Goal: Information Seeking & Learning: Learn about a topic

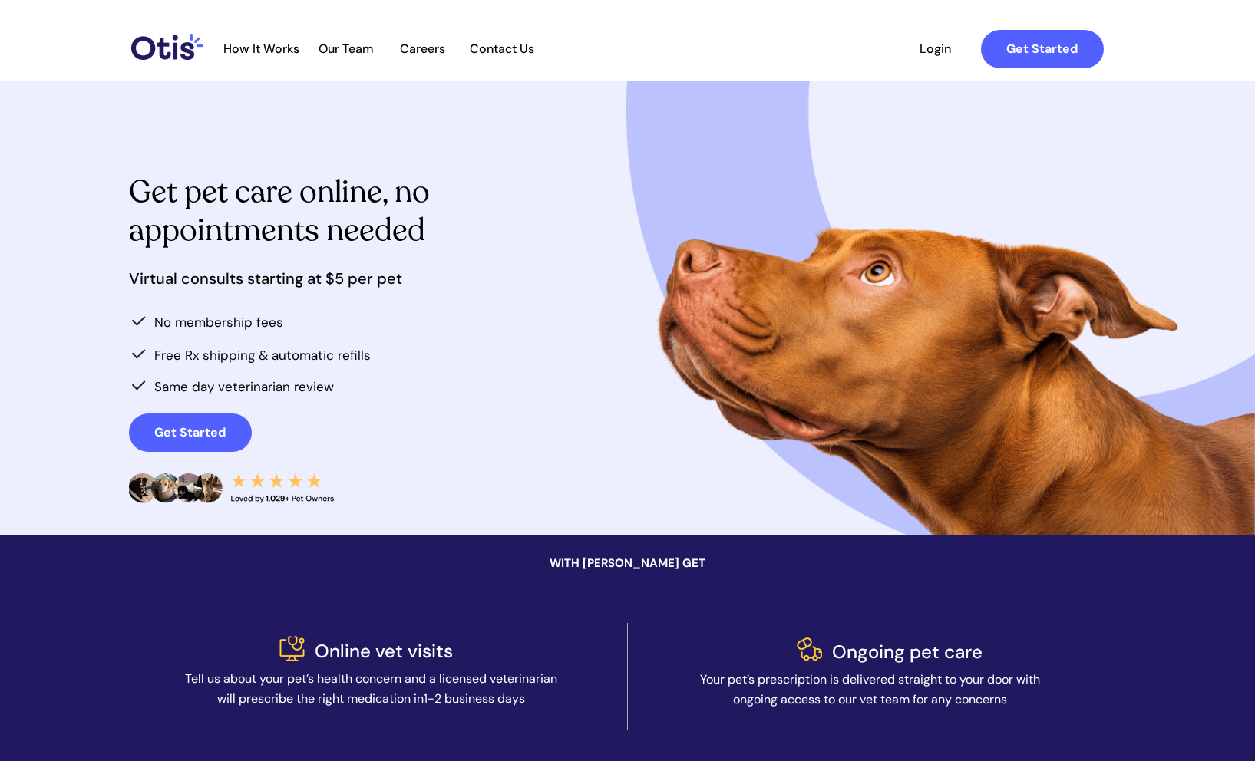
click at [764, 149] on div at bounding box center [628, 308] width 998 height 454
click at [492, 609] on div at bounding box center [628, 677] width 998 height 189
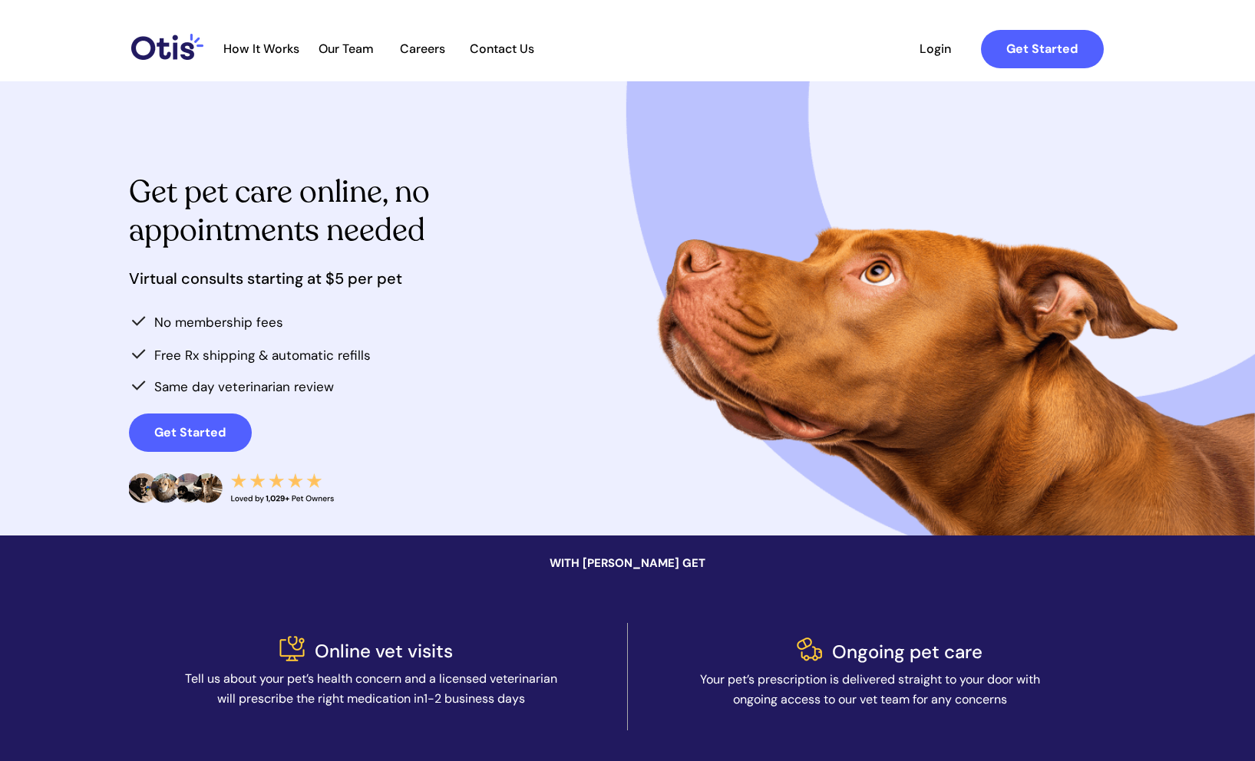
click at [492, 609] on div at bounding box center [628, 677] width 998 height 189
click at [483, 639] on div at bounding box center [628, 677] width 998 height 189
click at [444, 665] on div at bounding box center [628, 677] width 998 height 189
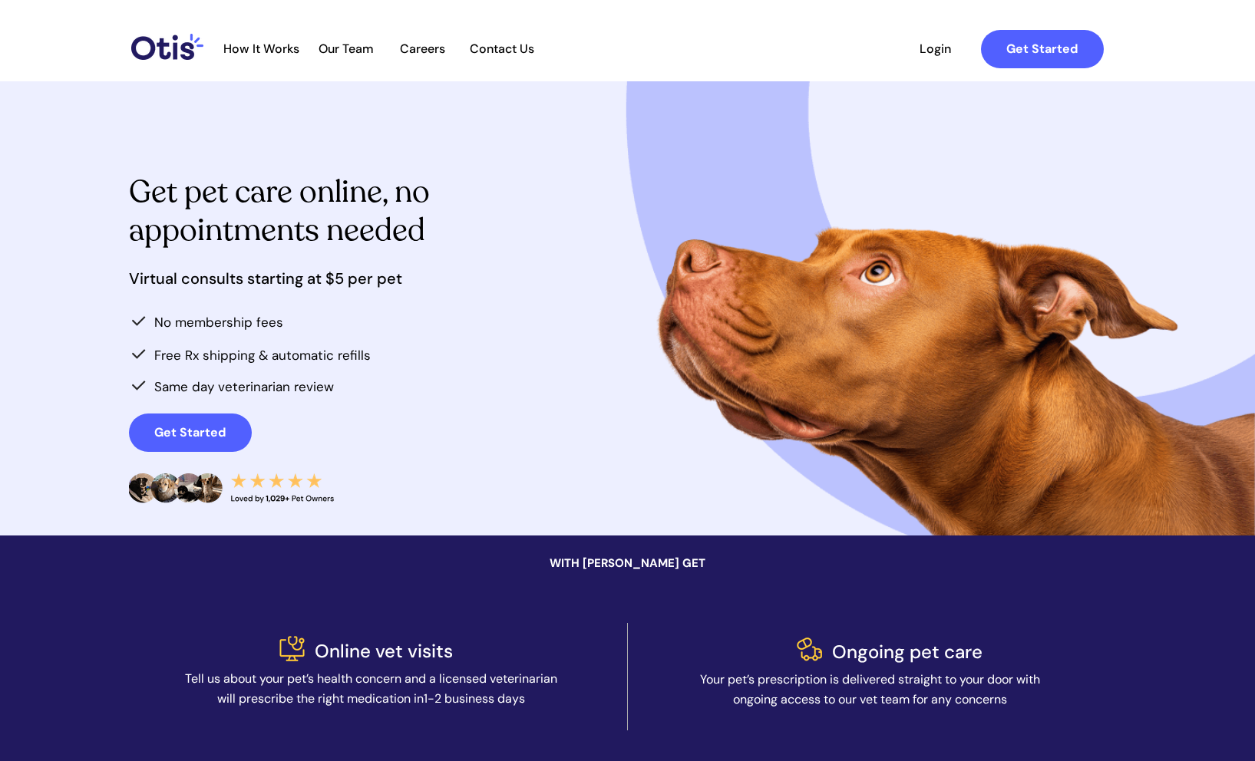
click at [444, 665] on div at bounding box center [628, 677] width 998 height 189
click at [444, 675] on span "Tell us about your pet’s health concern and a licensed veterinarian will prescr…" at bounding box center [371, 689] width 372 height 36
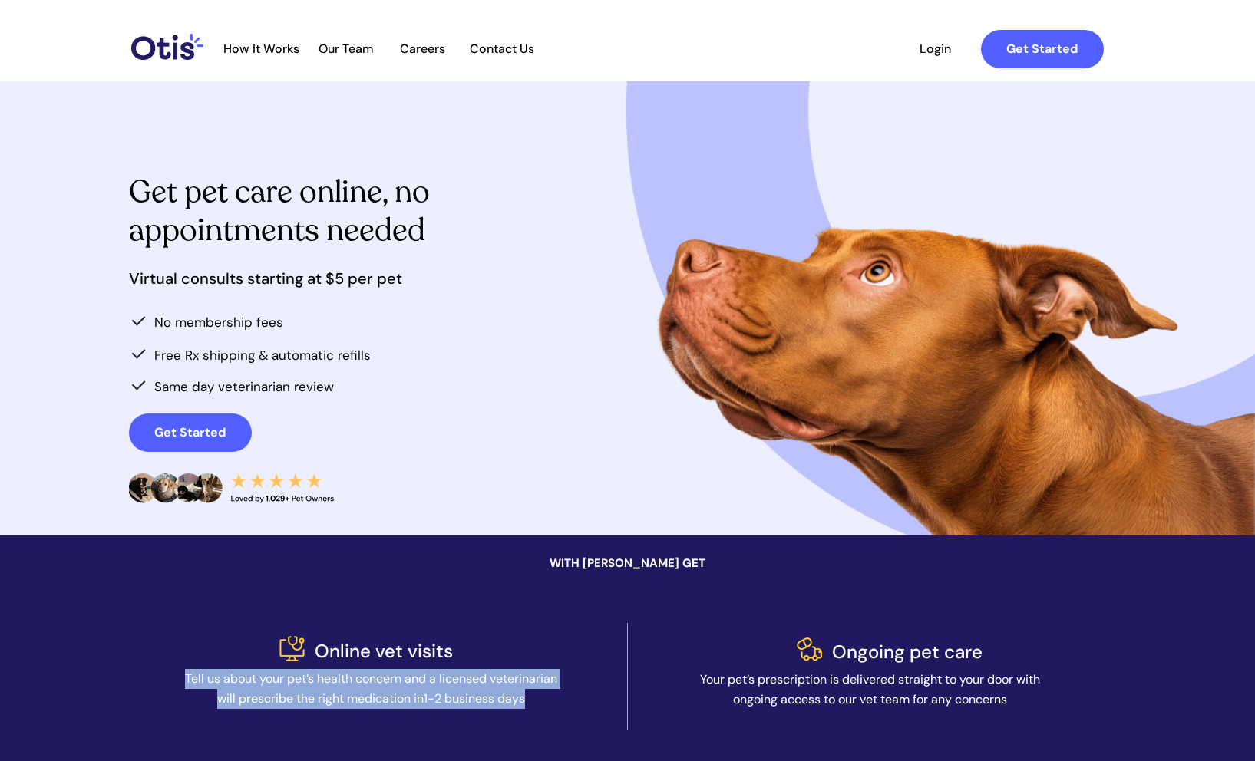
click at [444, 675] on span "Tell us about your pet’s health concern and a licensed veterinarian will prescr…" at bounding box center [371, 689] width 372 height 36
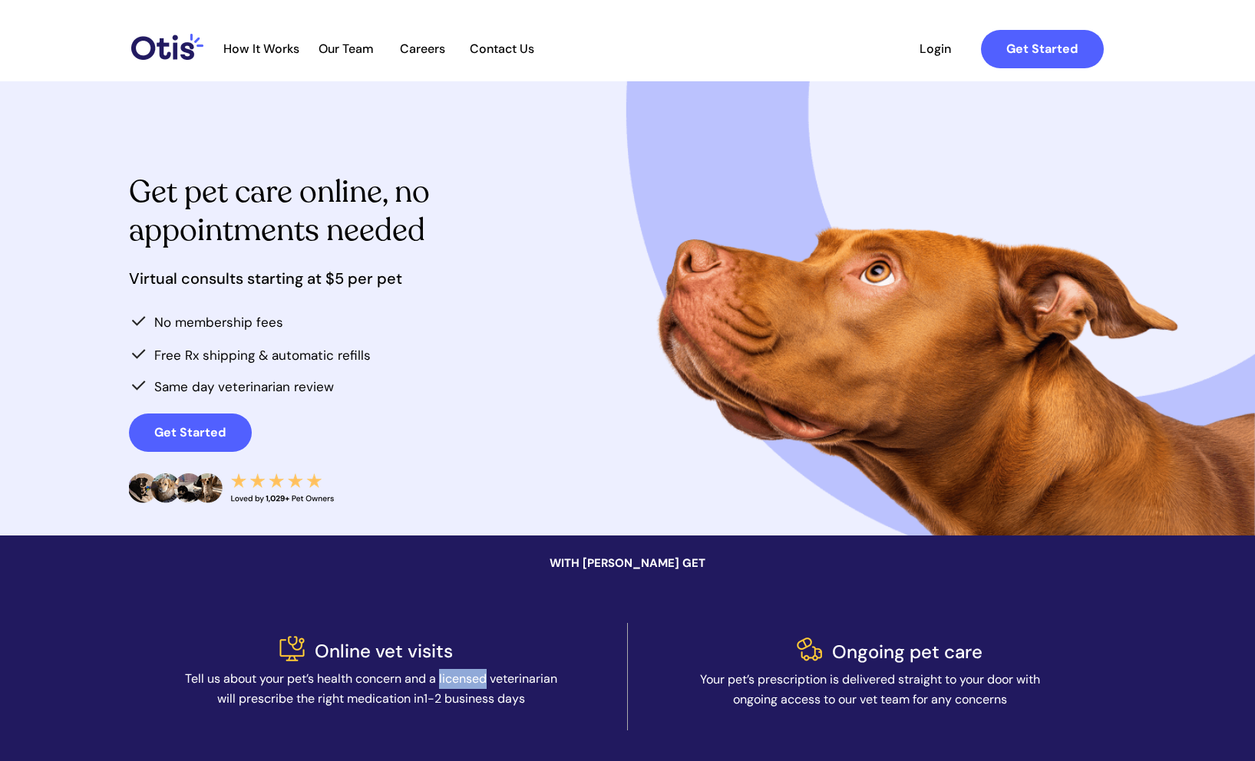
click at [444, 675] on span "Tell us about your pet’s health concern and a licensed veterinarian will prescr…" at bounding box center [371, 689] width 372 height 36
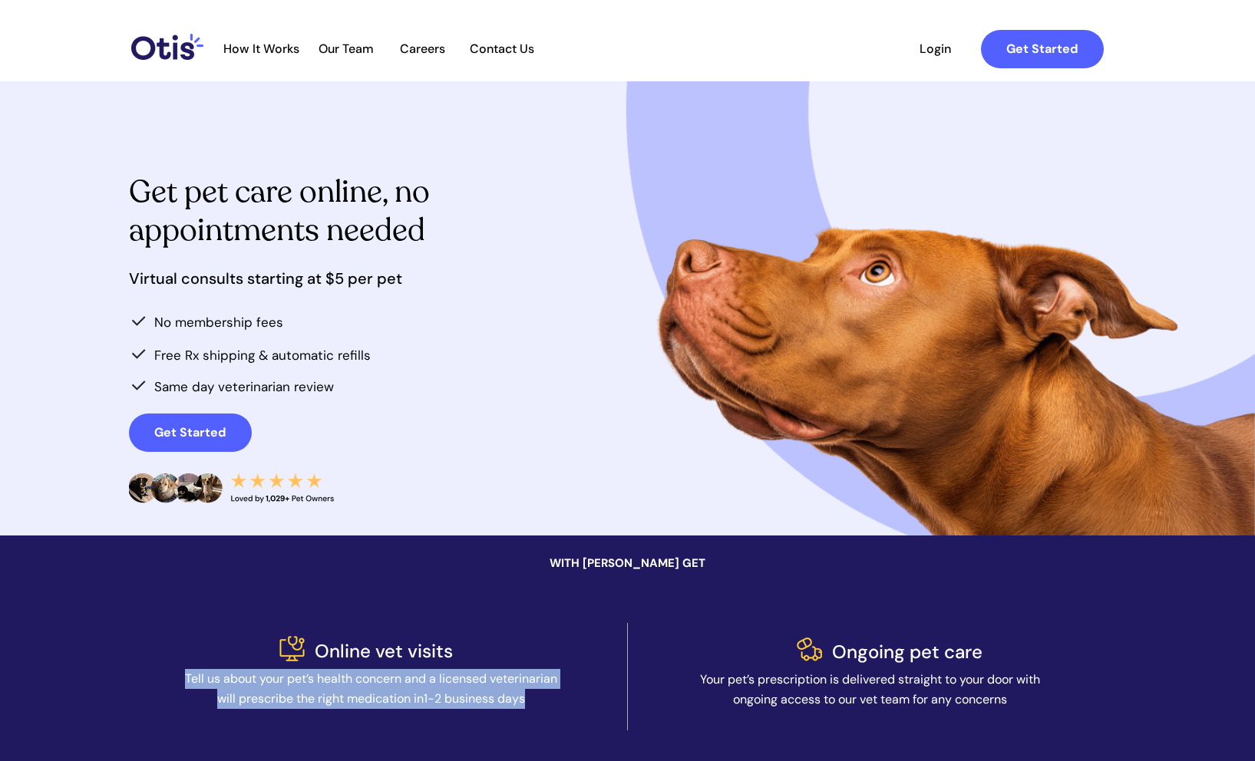
click at [444, 675] on span "Tell us about your pet’s health concern and a licensed veterinarian will prescr…" at bounding box center [371, 689] width 372 height 36
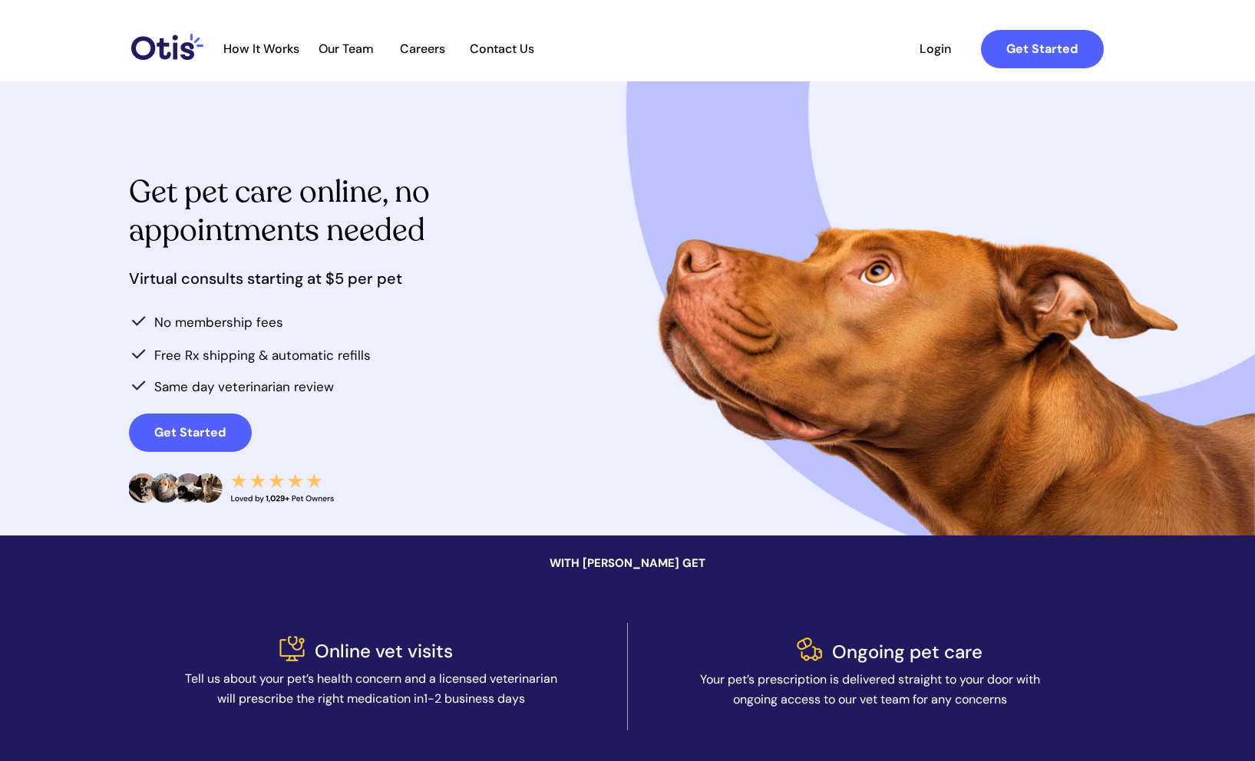
click at [468, 650] on div at bounding box center [628, 677] width 998 height 189
click at [474, 646] on div at bounding box center [628, 677] width 998 height 189
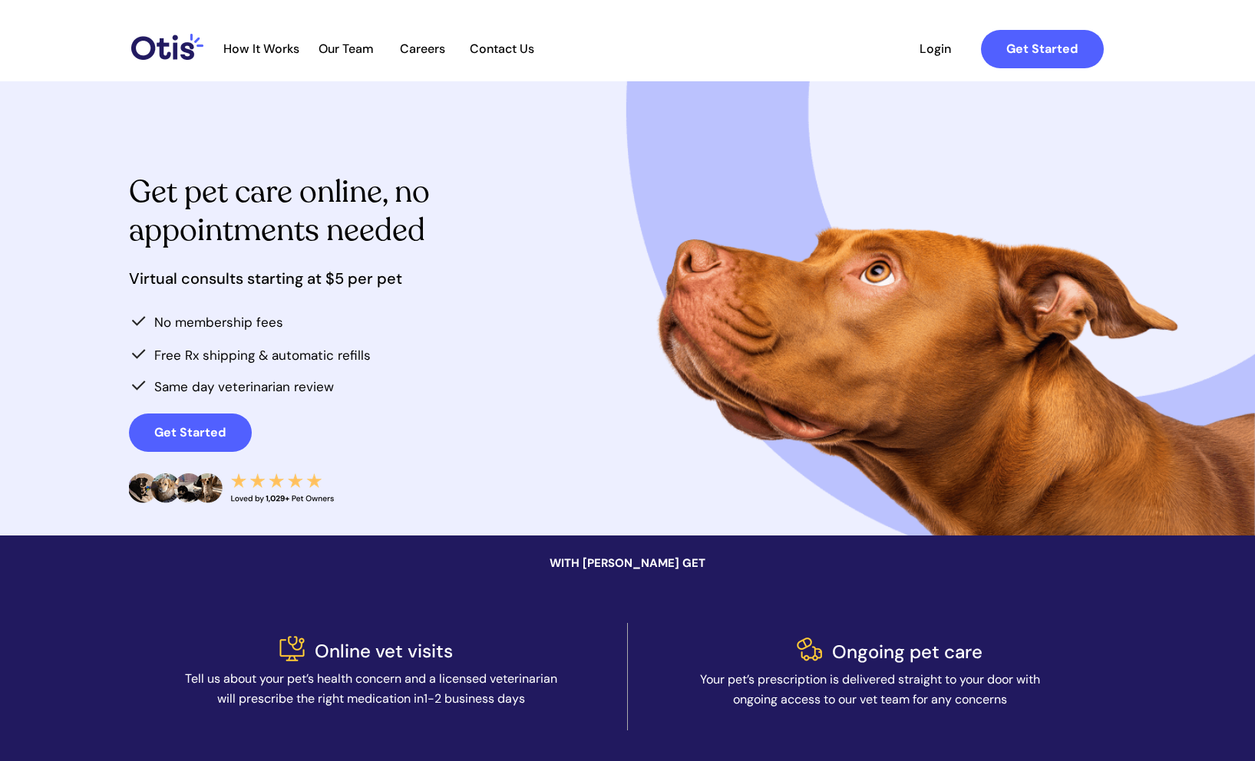
click at [474, 646] on div at bounding box center [628, 677] width 998 height 189
click at [474, 656] on div at bounding box center [628, 677] width 998 height 189
click at [474, 672] on span "Tell us about your pet’s health concern and a licensed veterinarian will prescr…" at bounding box center [371, 689] width 372 height 36
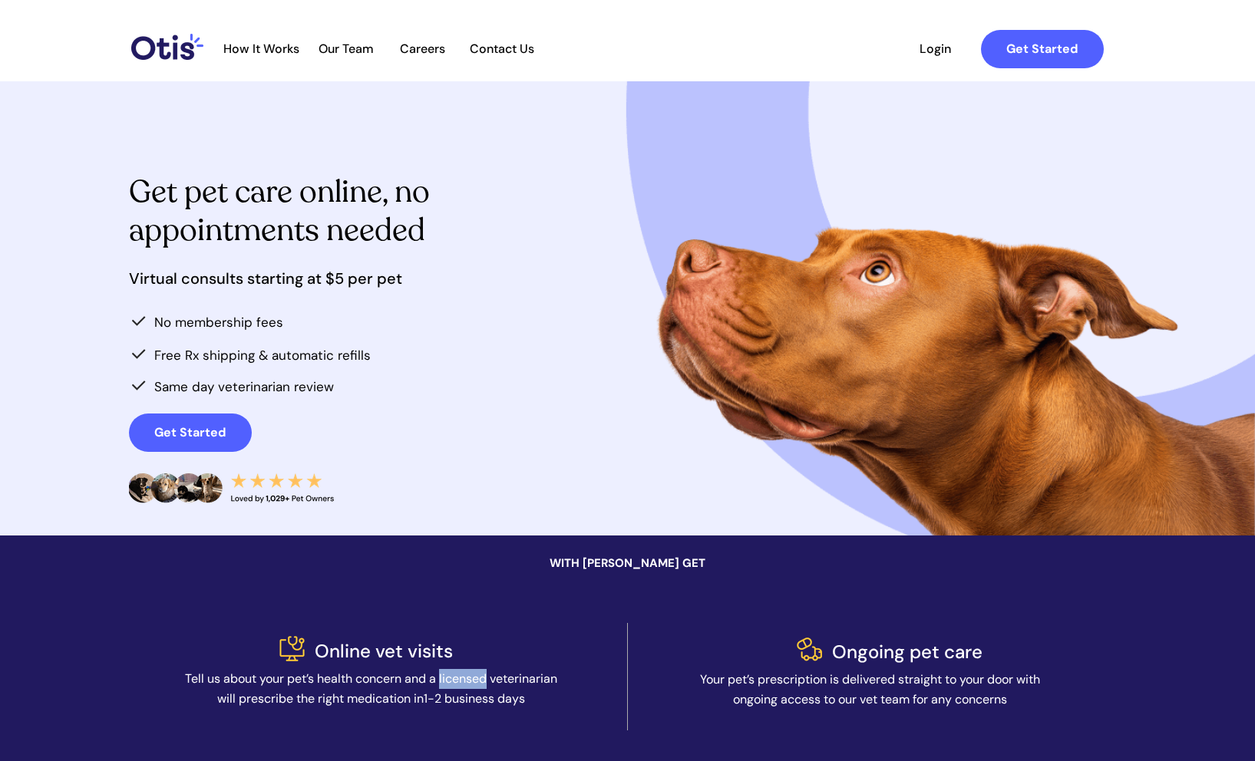
click at [474, 672] on span "Tell us about your pet’s health concern and a licensed veterinarian will prescr…" at bounding box center [371, 689] width 372 height 36
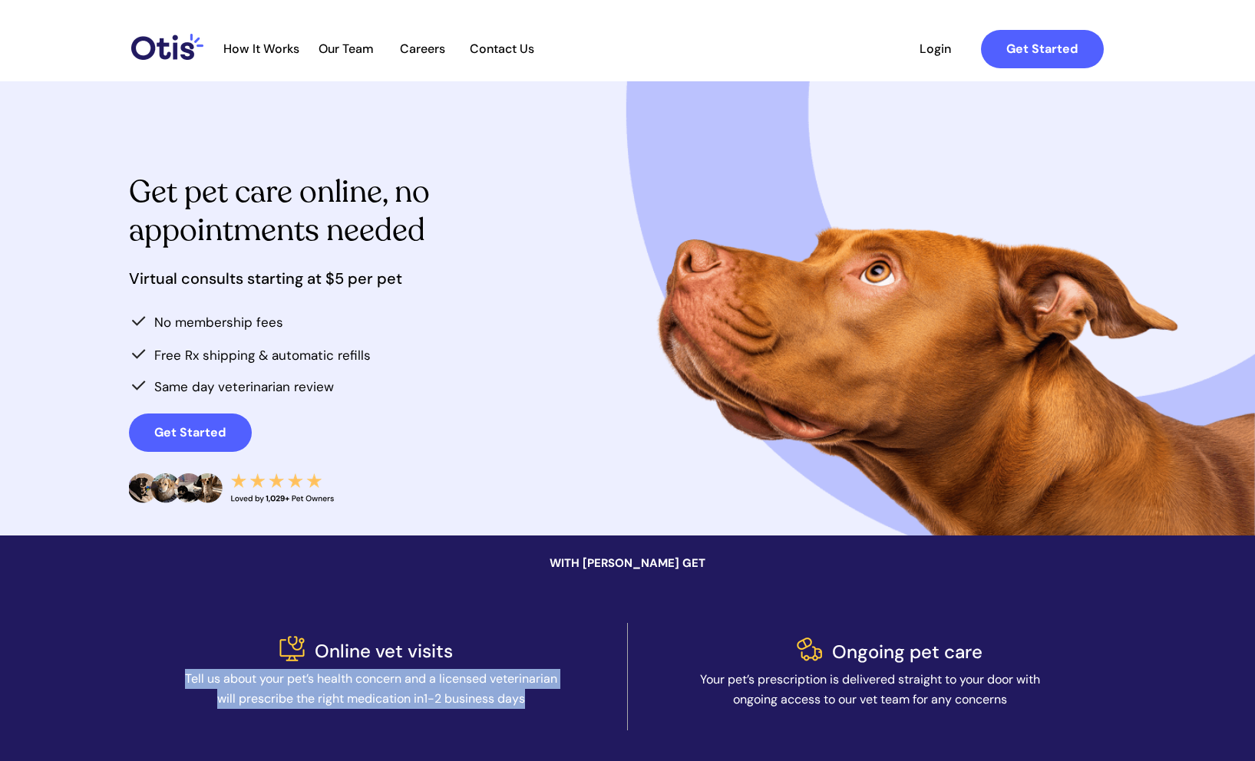
click at [474, 672] on span "Tell us about your pet’s health concern and a licensed veterinarian will prescr…" at bounding box center [371, 689] width 372 height 36
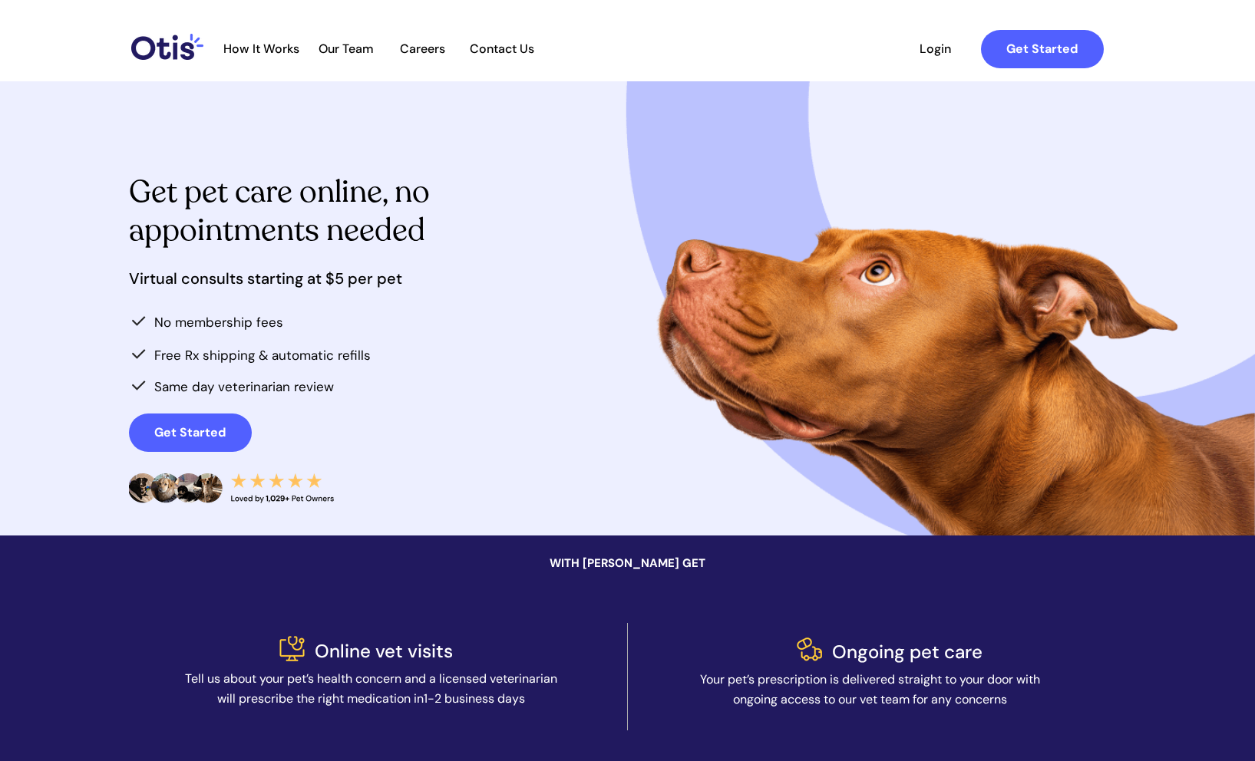
click at [485, 594] on div at bounding box center [628, 677] width 998 height 189
click at [505, 550] on div at bounding box center [628, 559] width 998 height 47
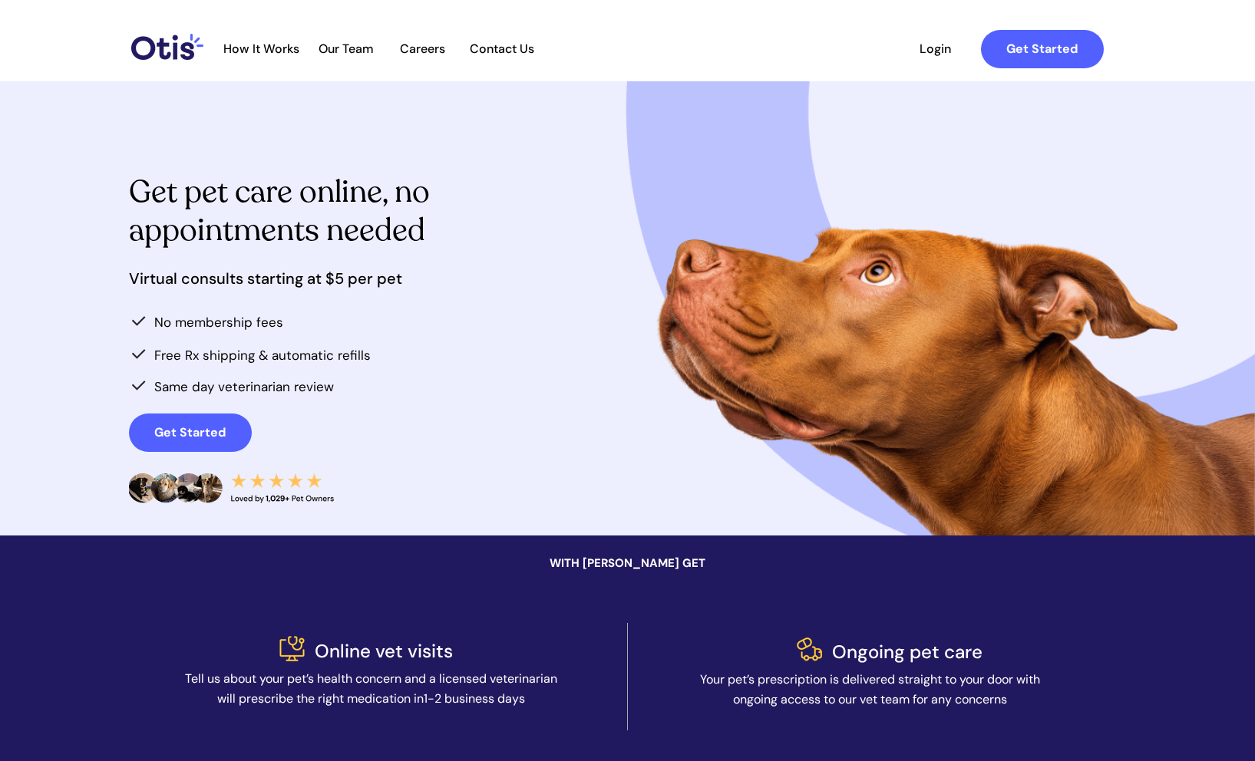
click at [505, 550] on div at bounding box center [628, 559] width 998 height 47
click at [586, 546] on div at bounding box center [628, 559] width 998 height 47
click at [590, 555] on p "WITH [PERSON_NAME] GET" at bounding box center [627, 563] width 274 height 20
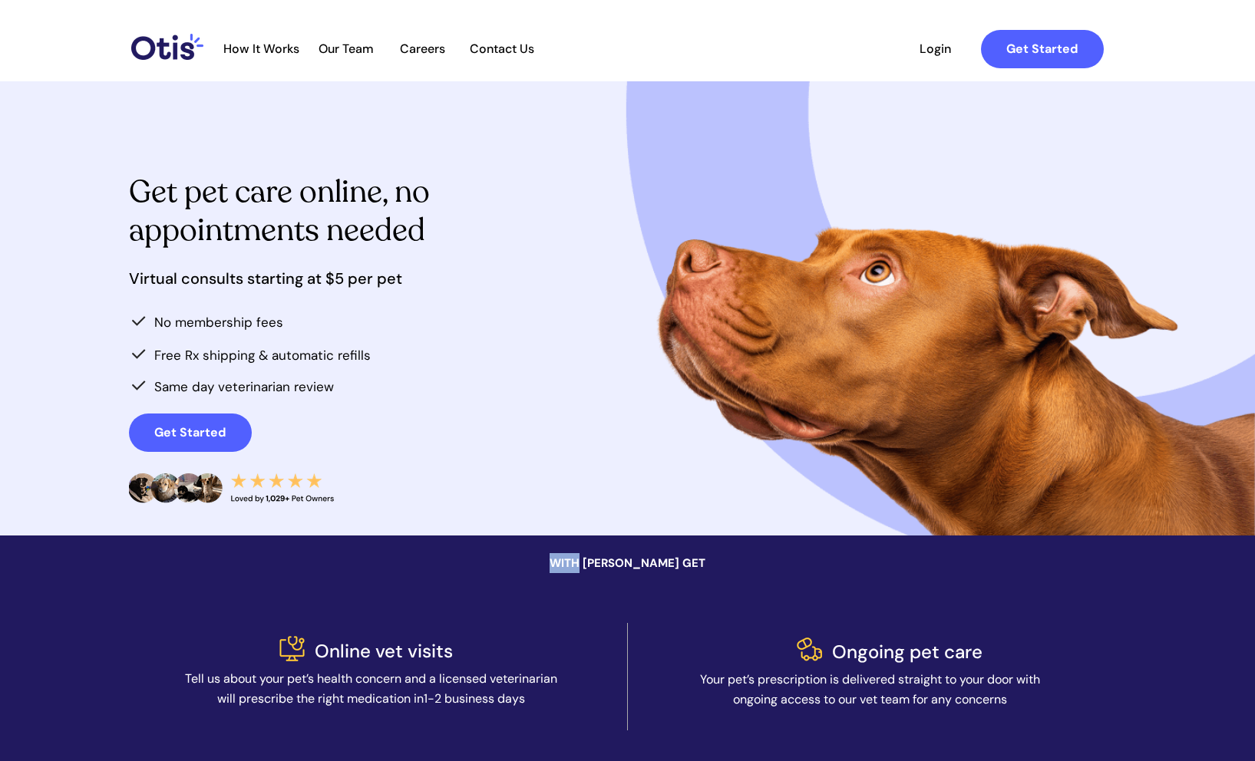
click at [590, 556] on span "WITH [PERSON_NAME] GET" at bounding box center [628, 563] width 156 height 15
click at [442, 610] on div at bounding box center [628, 677] width 998 height 189
click at [428, 637] on div at bounding box center [628, 677] width 998 height 189
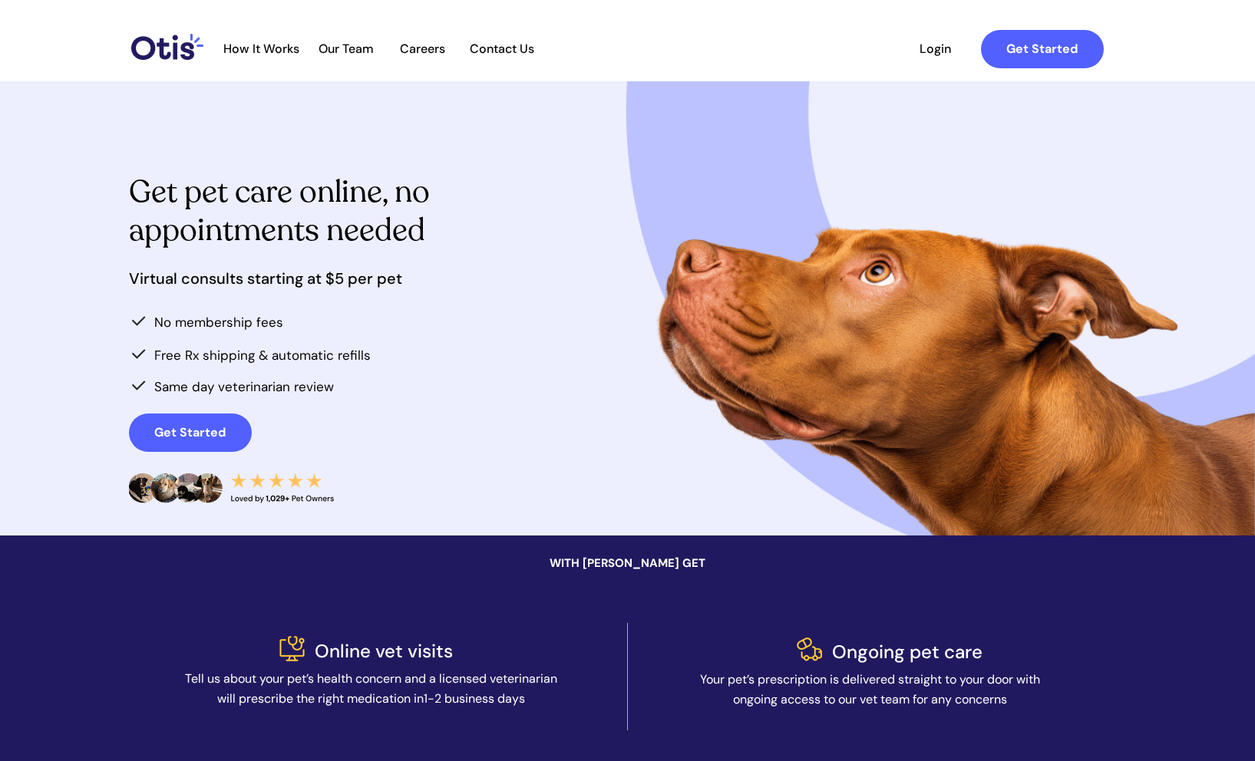
click at [428, 639] on span "Online vet visits" at bounding box center [384, 651] width 138 height 24
click at [256, 685] on span "Tell us about your pet’s health concern and a licensed veterinarian will prescr…" at bounding box center [371, 689] width 372 height 36
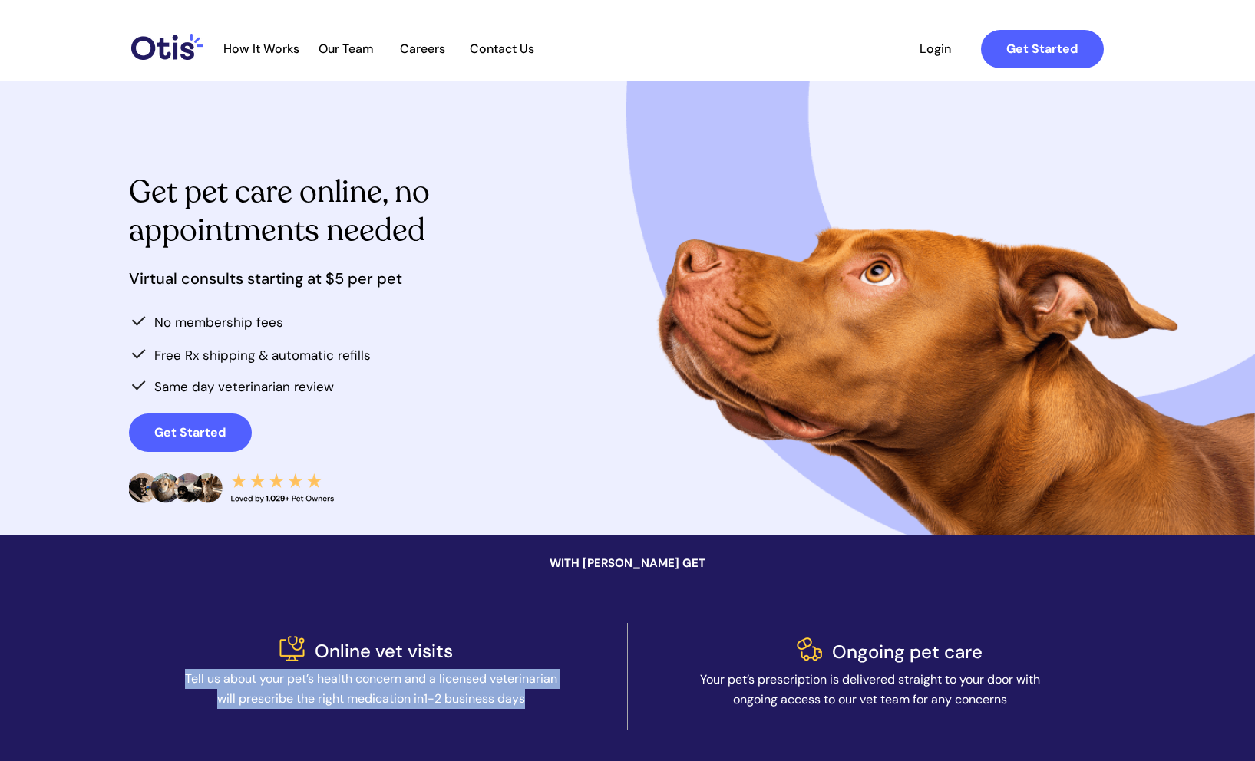
click at [256, 685] on span "Tell us about your pet’s health concern and a licensed veterinarian will prescr…" at bounding box center [371, 689] width 372 height 36
click at [266, 681] on span "Tell us about your pet’s health concern and a licensed veterinarian will prescr…" at bounding box center [371, 689] width 372 height 36
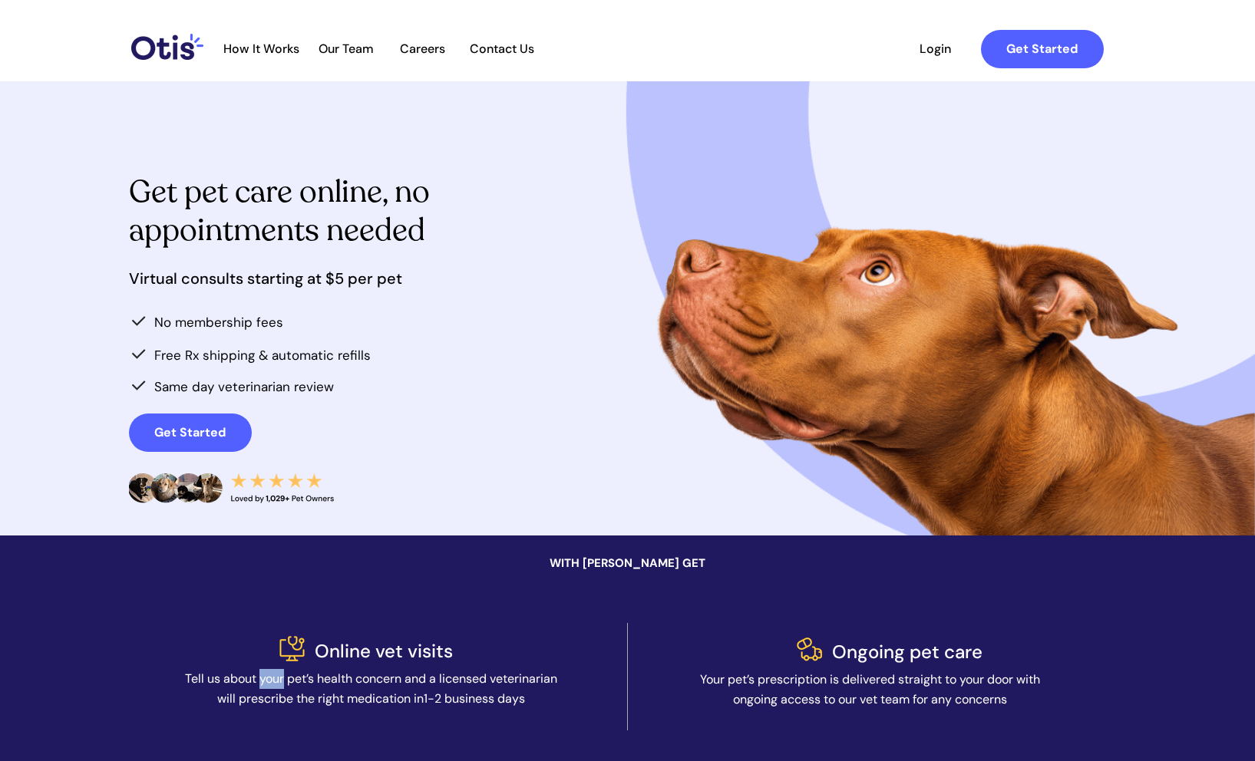
click at [266, 681] on span "Tell us about your pet’s health concern and a licensed veterinarian will prescr…" at bounding box center [371, 689] width 372 height 36
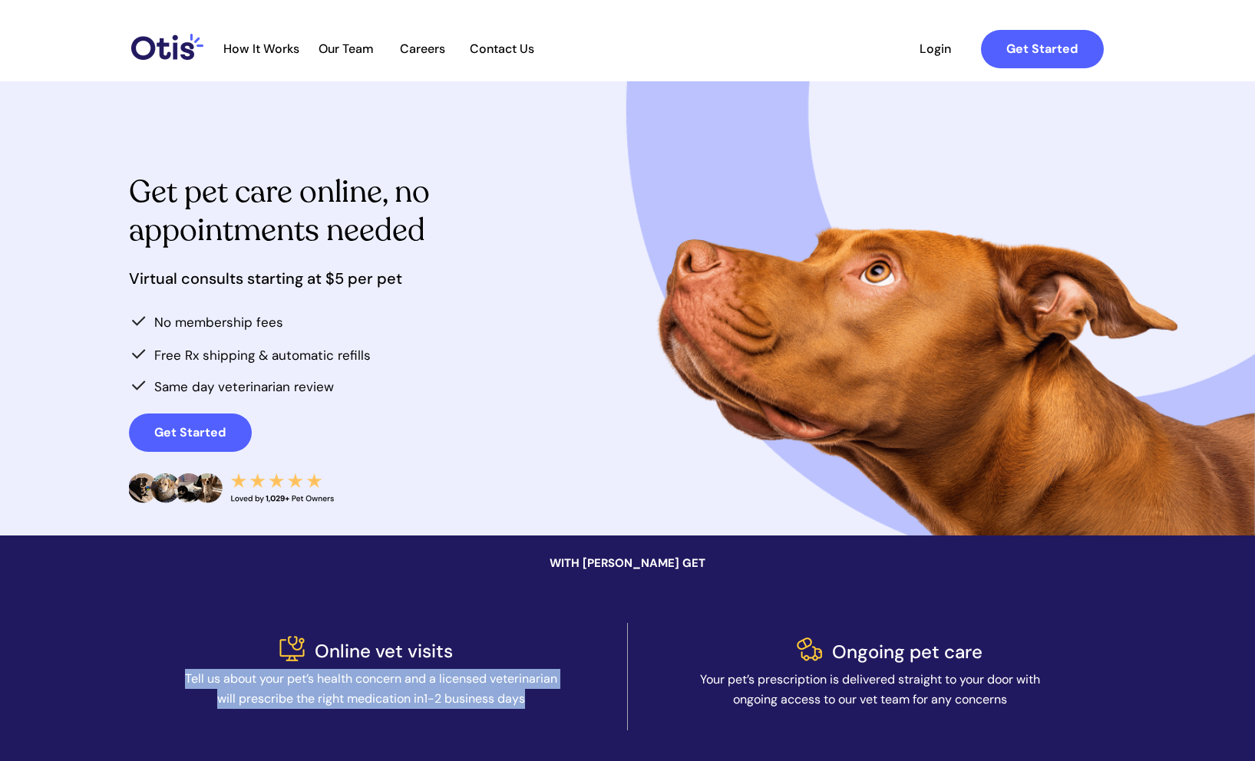
click at [266, 681] on span "Tell us about your pet’s health concern and a licensed veterinarian will prescr…" at bounding box center [371, 689] width 372 height 36
click at [290, 671] on span "Tell us about your pet’s health concern and a licensed veterinarian will prescr…" at bounding box center [371, 689] width 372 height 36
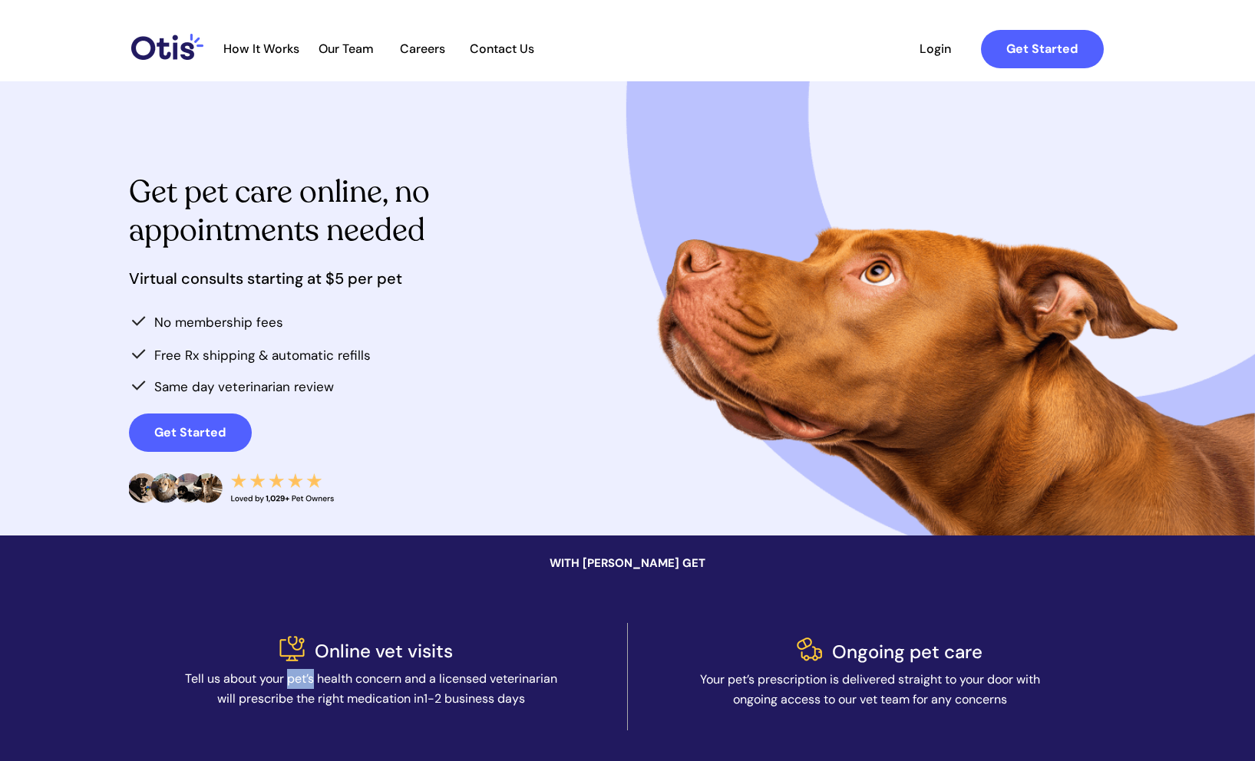
click at [290, 671] on span "Tell us about your pet’s health concern and a licensed veterinarian will prescr…" at bounding box center [371, 689] width 372 height 36
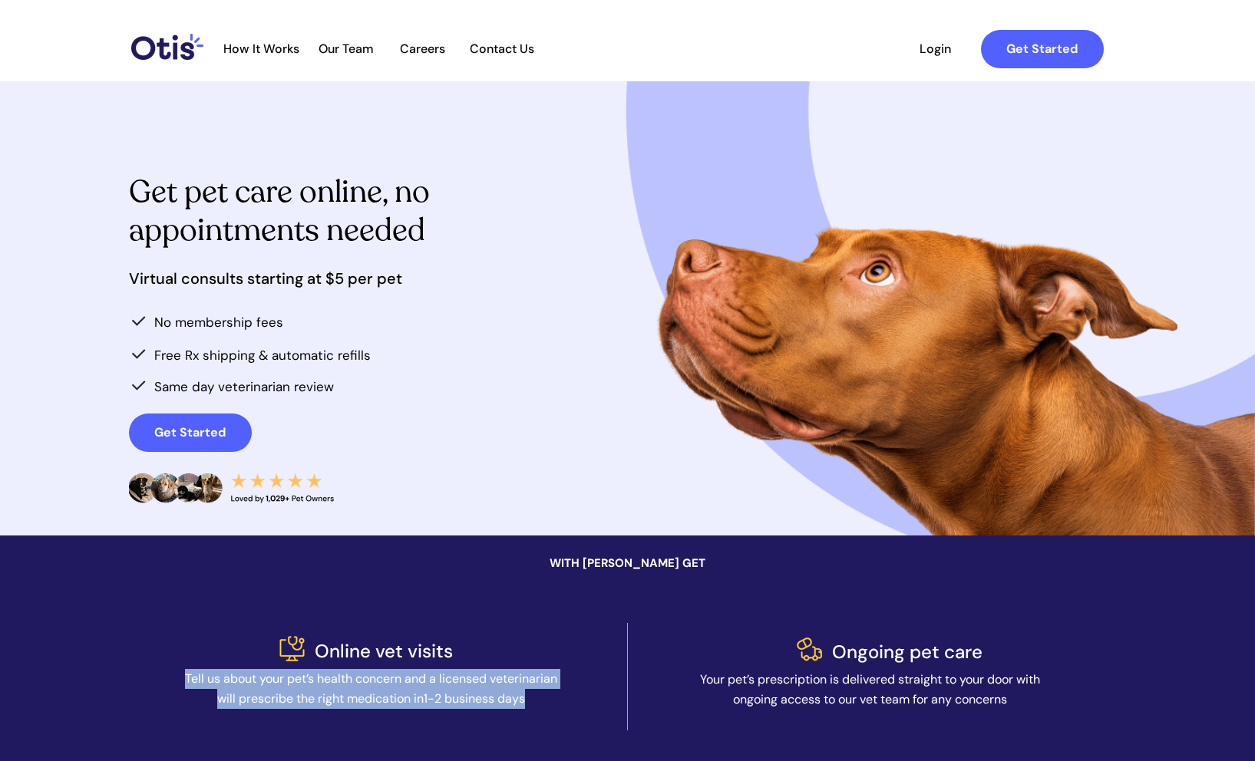
click at [290, 671] on span "Tell us about your pet’s health concern and a licensed veterinarian will prescr…" at bounding box center [371, 689] width 372 height 36
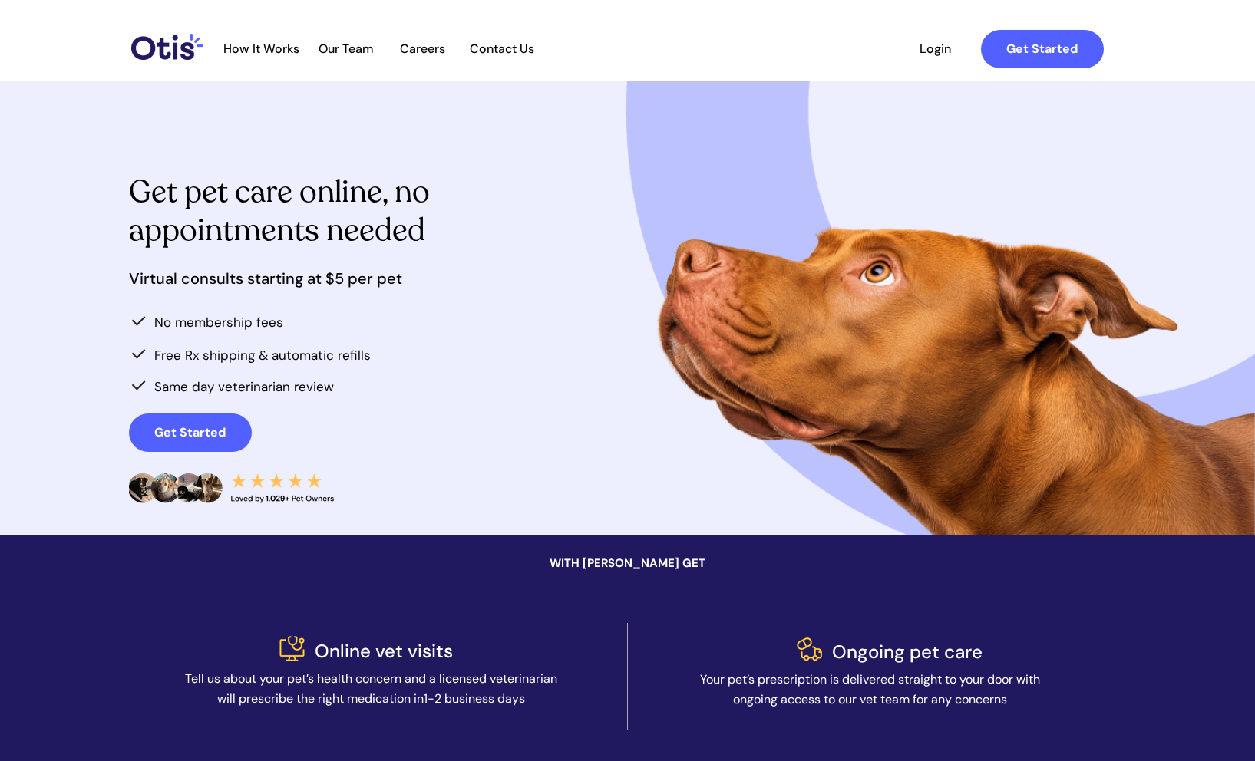
click at [292, 669] on div at bounding box center [628, 677] width 998 height 189
click at [309, 652] on div at bounding box center [628, 677] width 998 height 189
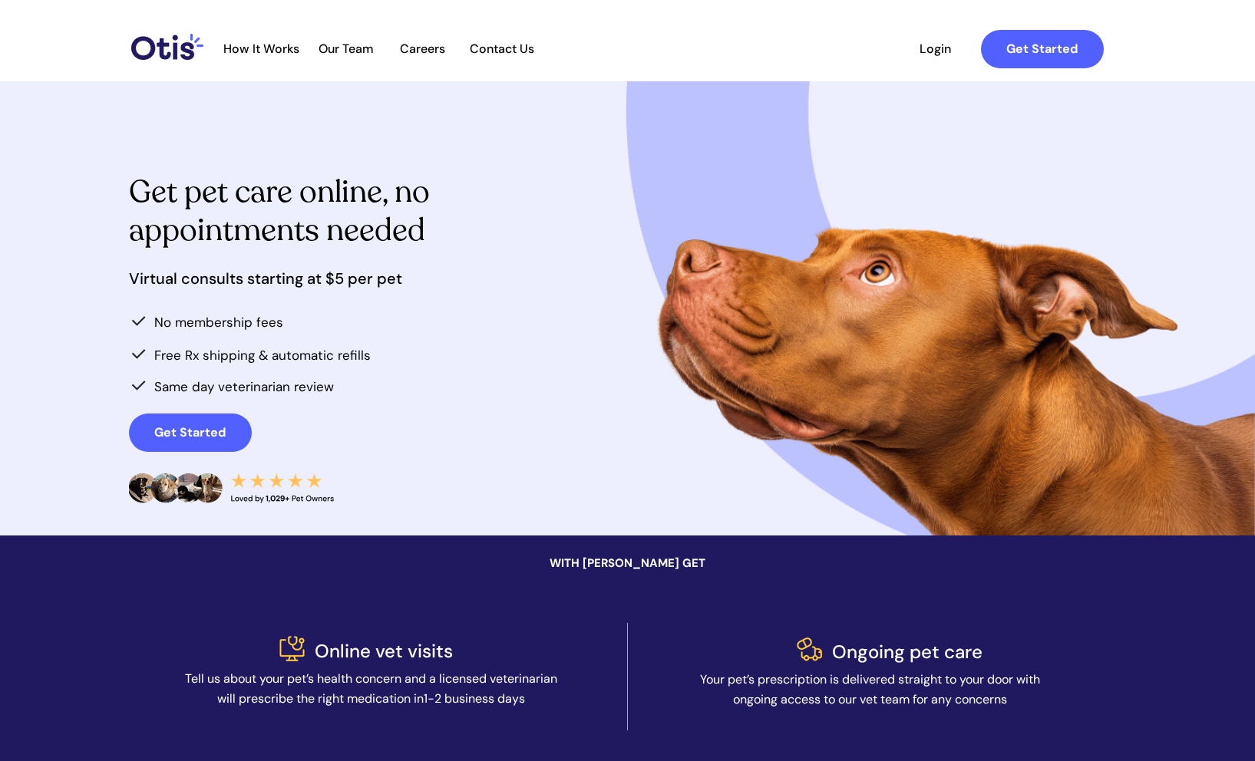
click at [309, 652] on div at bounding box center [628, 677] width 998 height 189
click at [333, 648] on span "Online vet visits" at bounding box center [384, 651] width 138 height 24
click at [307, 668] on div at bounding box center [628, 677] width 998 height 189
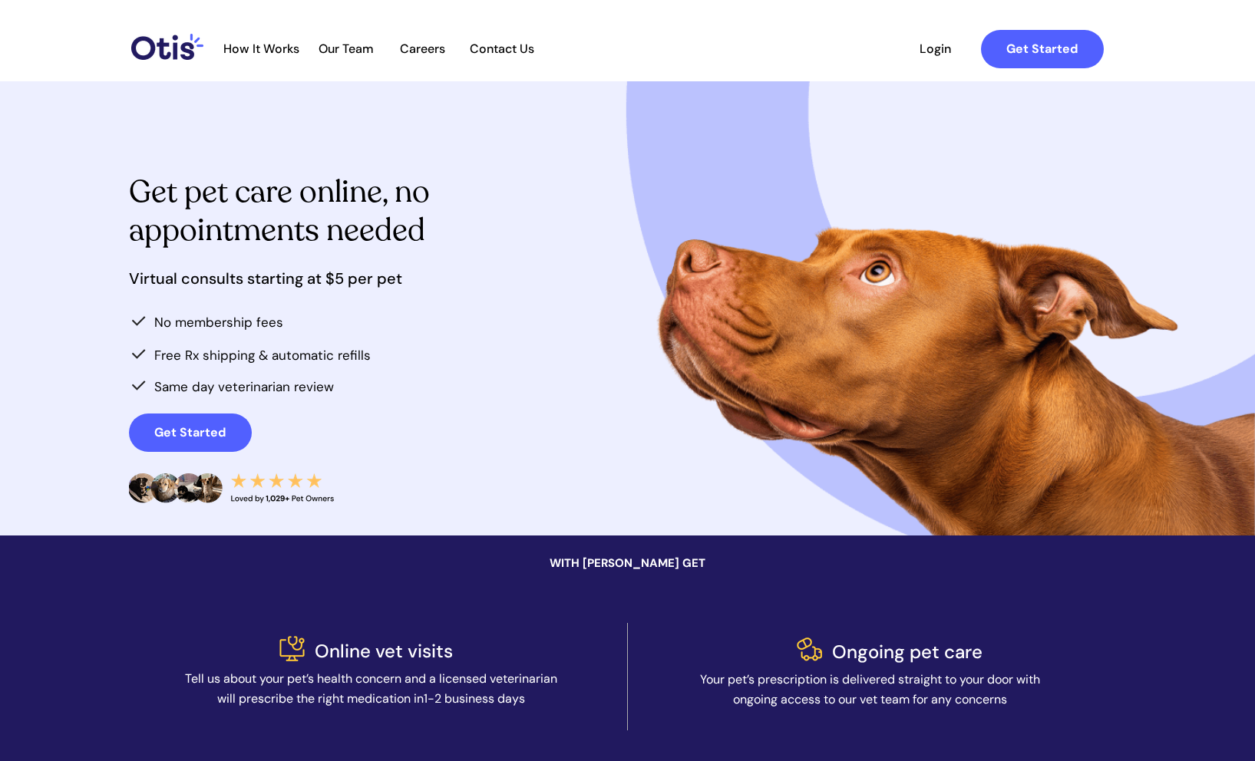
click at [307, 668] on div at bounding box center [628, 677] width 998 height 189
click at [307, 680] on span "Tell us about your pet’s health concern and a licensed veterinarian will prescr…" at bounding box center [371, 689] width 372 height 36
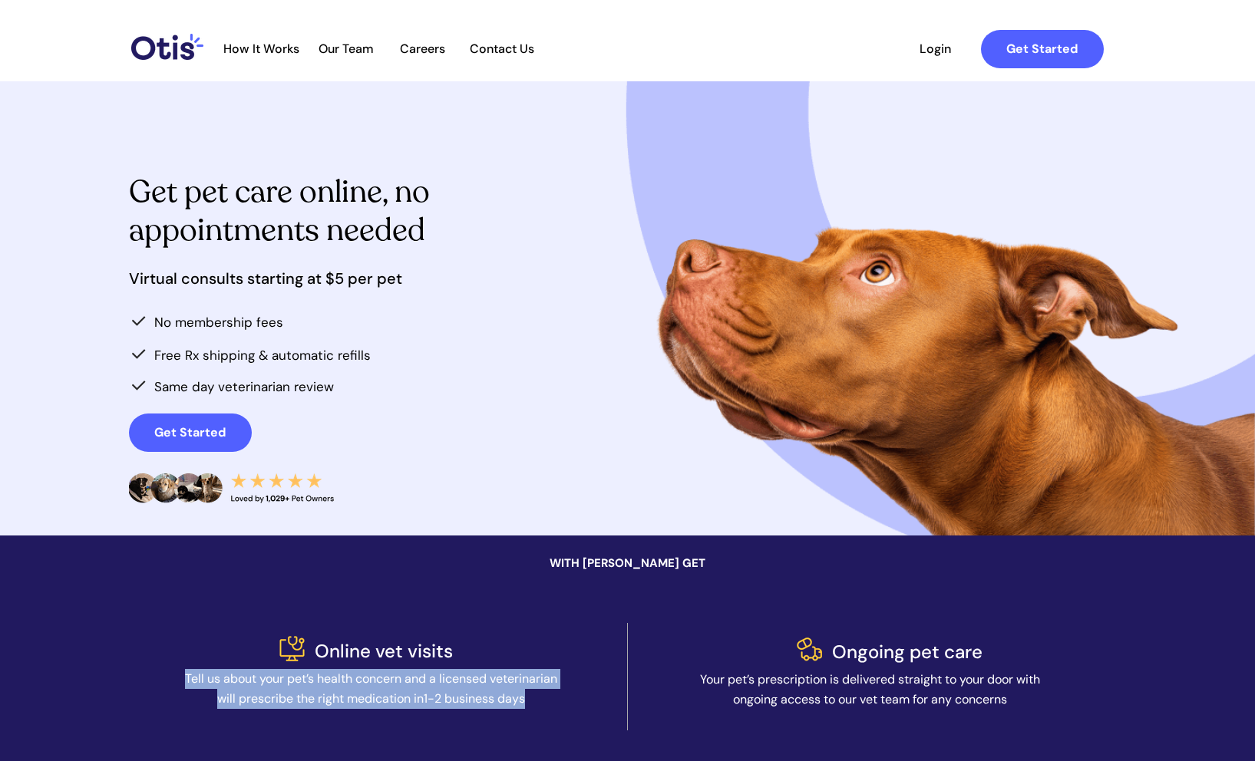
click at [307, 680] on span "Tell us about your pet’s health concern and a licensed veterinarian will prescr…" at bounding box center [371, 689] width 372 height 36
